Goal: Task Accomplishment & Management: Manage account settings

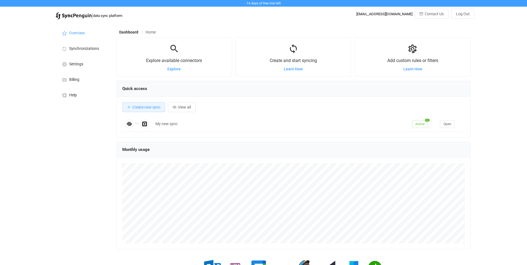
scroll to position [107, 354]
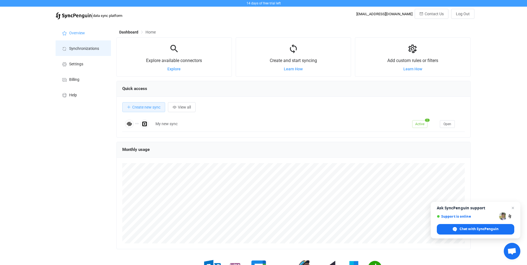
click at [92, 52] on li "Synchronizations" at bounding box center [83, 48] width 55 height 16
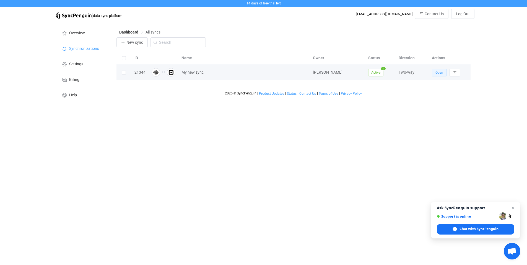
click at [438, 72] on span "Open" at bounding box center [440, 73] width 8 height 4
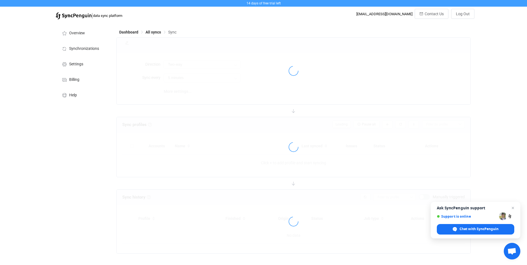
type input "12 hours"
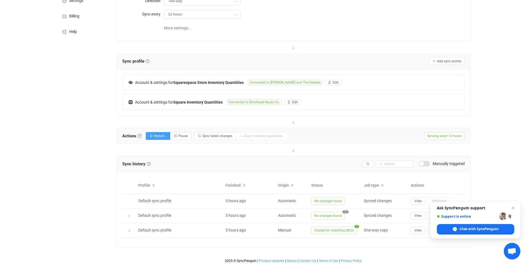
scroll to position [36, 0]
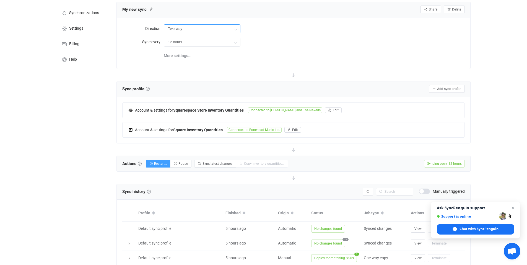
click at [197, 26] on input "Two-way" at bounding box center [202, 28] width 77 height 9
click at [198, 63] on span "Square" at bounding box center [198, 63] width 12 height 4
type input "Square → Squarespace"
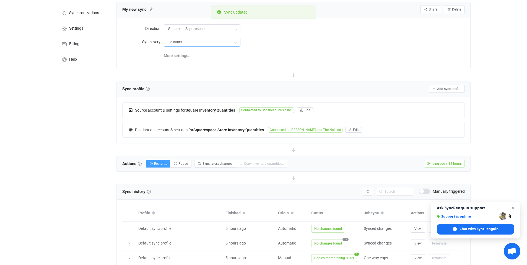
click at [188, 40] on input "12 hours" at bounding box center [202, 42] width 77 height 9
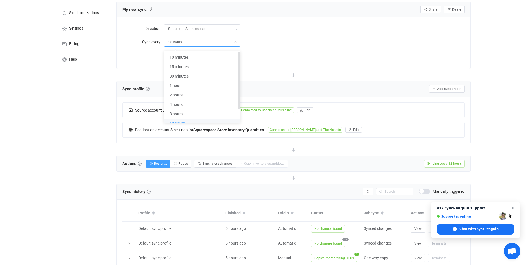
click at [173, 120] on li "12 hours" at bounding box center [204, 122] width 80 height 9
click at [155, 161] on button "Restart…" at bounding box center [158, 164] width 25 height 8
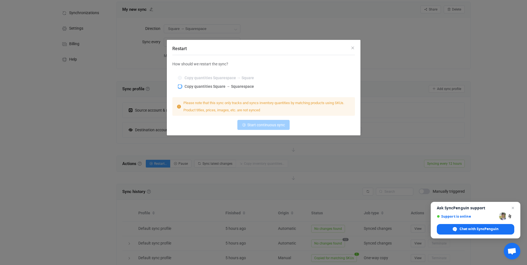
click at [181, 86] on span "Restart" at bounding box center [180, 86] width 4 height 4
click at [181, 86] on input "Copy quantities Square → Squarespace" at bounding box center [180, 86] width 4 height 4
radio input "true"
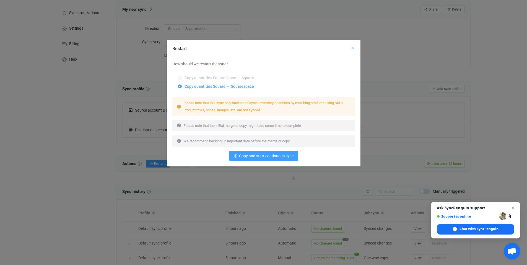
click at [351, 49] on icon "Close" at bounding box center [353, 48] width 4 height 4
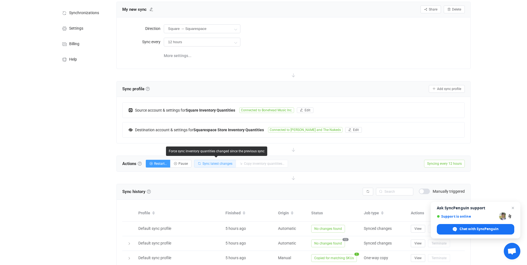
click at [216, 162] on span "Sync latest changes" at bounding box center [218, 164] width 30 height 4
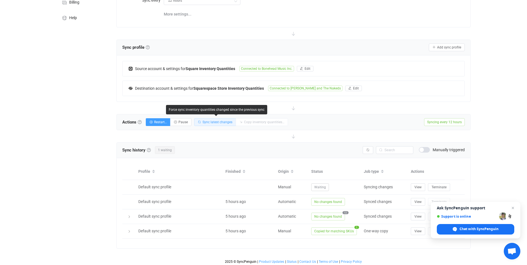
scroll to position [78, 0]
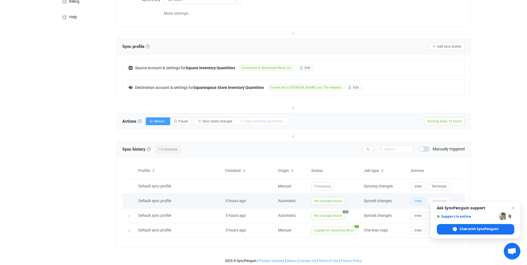
click at [421, 202] on span "View" at bounding box center [418, 201] width 7 height 4
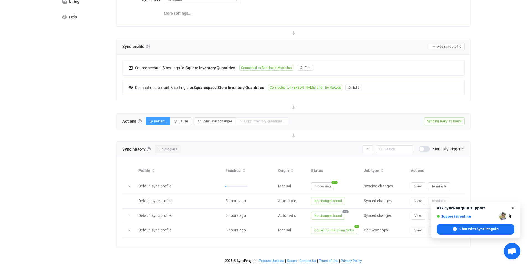
click at [512, 208] on span "Close chat" at bounding box center [513, 208] width 7 height 7
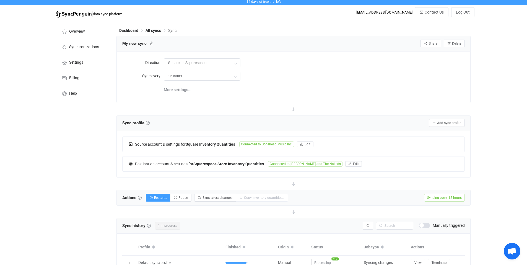
scroll to position [0, 0]
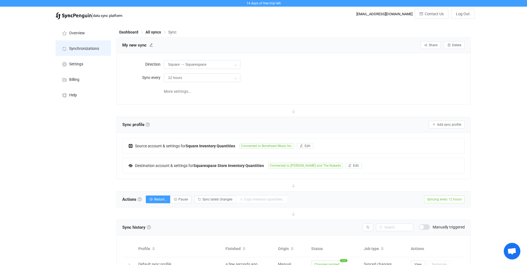
click at [80, 47] on span "Synchronizations" at bounding box center [84, 49] width 30 height 4
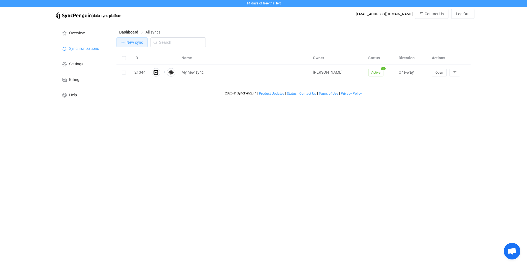
click at [130, 44] on span "New sync" at bounding box center [134, 42] width 17 height 4
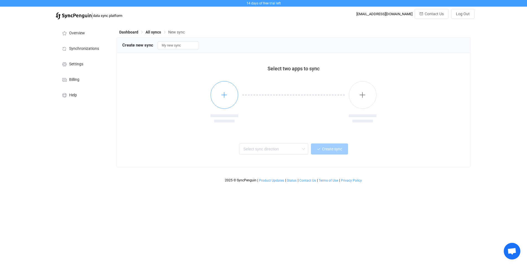
click at [228, 99] on button "button" at bounding box center [225, 95] width 28 height 28
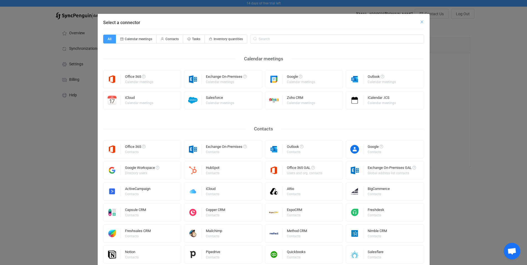
click at [420, 23] on icon "Close" at bounding box center [422, 22] width 4 height 4
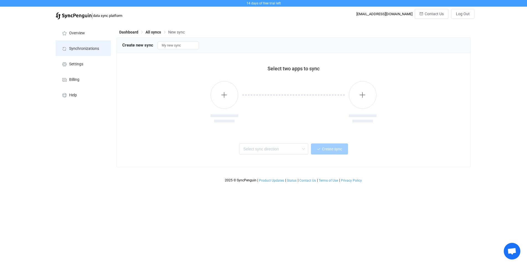
click at [76, 50] on span "Synchronizations" at bounding box center [84, 49] width 30 height 4
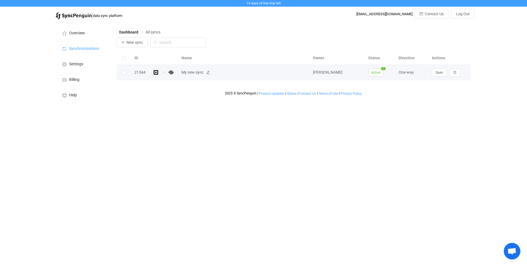
click at [187, 72] on span "My new sync" at bounding box center [193, 72] width 22 height 6
click at [208, 73] on icon at bounding box center [208, 73] width 4 height 4
click at [208, 73] on input "My new sync" at bounding box center [237, 72] width 117 height 8
click at [170, 98] on div "Dashboard All syncs New sync ID Name Owner Status Direction Actions 21344 My ne…" at bounding box center [294, 63] width 361 height 83
click at [73, 48] on span "Synchronizations" at bounding box center [84, 49] width 30 height 4
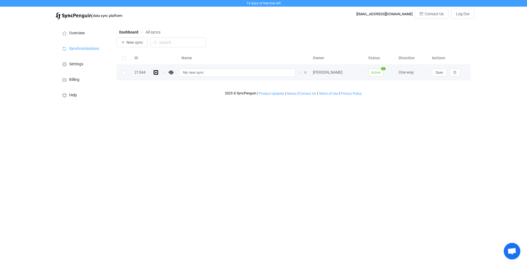
click at [142, 72] on div "21344" at bounding box center [140, 72] width 17 height 6
click at [436, 72] on span "Open" at bounding box center [440, 73] width 8 height 4
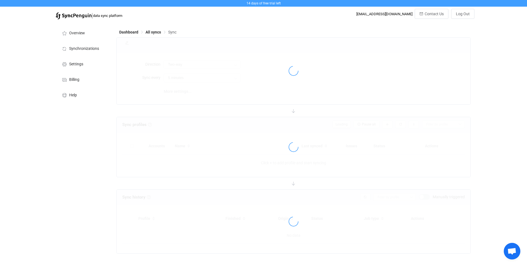
type input "Square → Squarespace"
type input "12 hours"
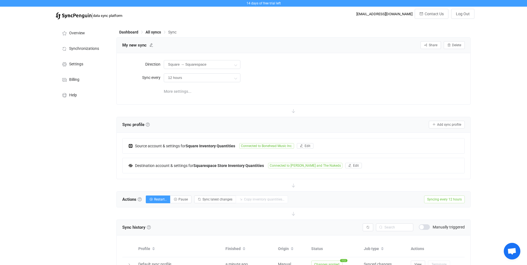
click at [175, 89] on span "More settings..." at bounding box center [178, 91] width 28 height 11
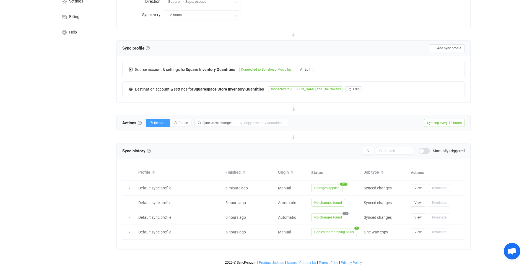
scroll to position [65, 0]
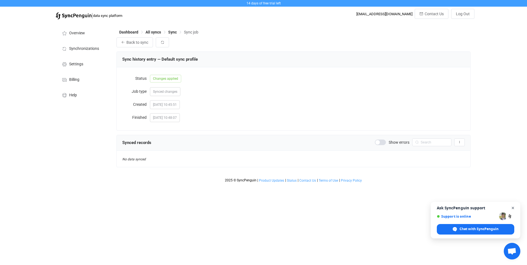
click at [512, 208] on span "Close chat" at bounding box center [513, 208] width 7 height 7
